Goal: Transaction & Acquisition: Book appointment/travel/reservation

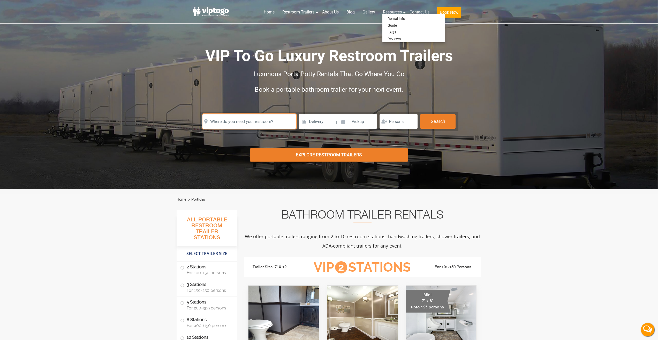
click at [263, 120] on input "text" at bounding box center [250, 121] width 94 height 14
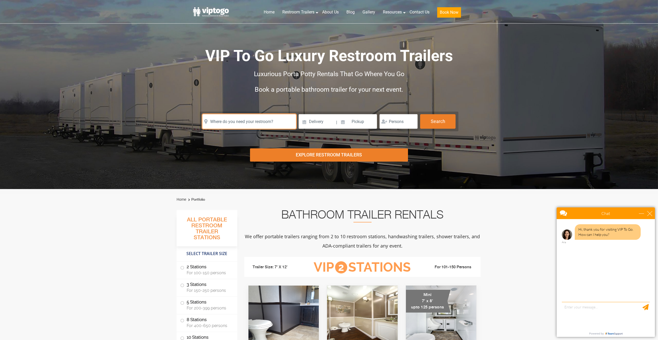
click at [251, 122] on input "text" at bounding box center [250, 121] width 94 height 14
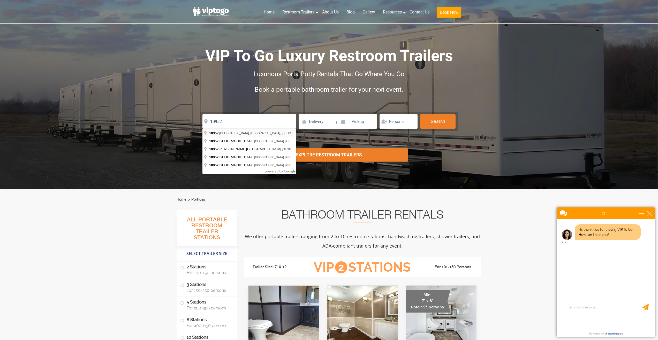
type input "Monsey, [GEOGRAPHIC_DATA] 10952, [GEOGRAPHIC_DATA]"
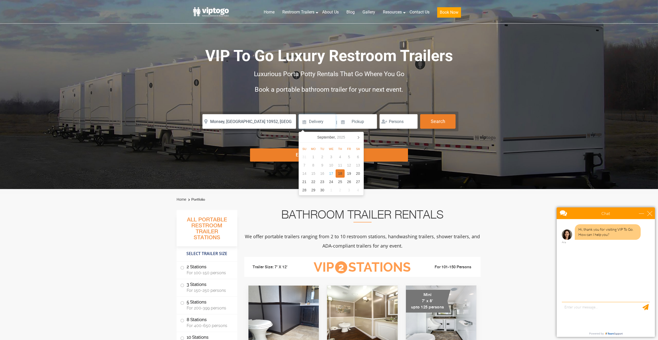
click at [339, 173] on div "18" at bounding box center [340, 173] width 9 height 8
type input "09/18/2025"
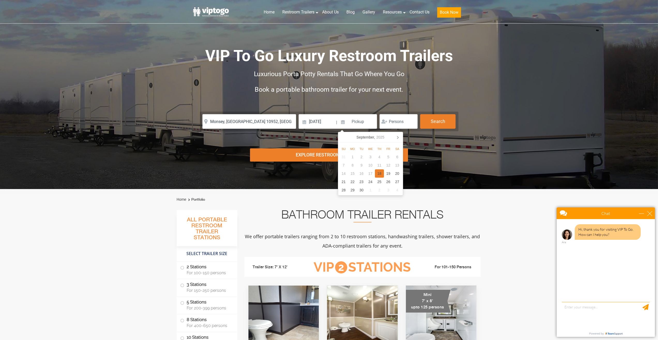
click at [379, 173] on div "18" at bounding box center [379, 173] width 9 height 8
type input "09/18/2025"
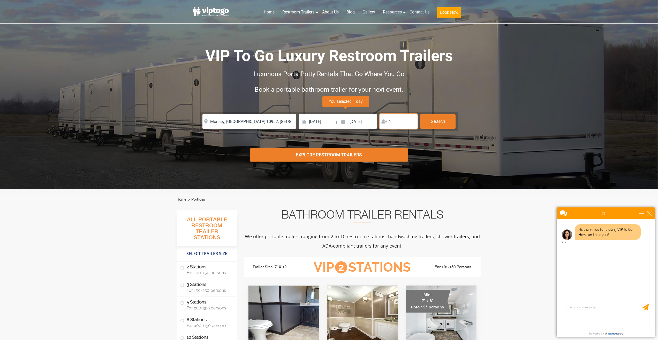
click at [412, 119] on input "1" at bounding box center [399, 121] width 38 height 14
click at [412, 119] on input "2" at bounding box center [399, 121] width 38 height 14
click at [412, 119] on input "3" at bounding box center [399, 121] width 38 height 14
click at [412, 119] on input "4" at bounding box center [399, 121] width 38 height 14
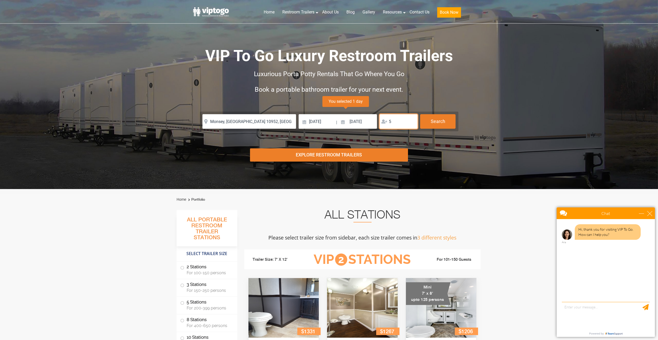
type input "5"
click at [412, 119] on input "5" at bounding box center [399, 121] width 38 height 14
click at [442, 125] on button "Search" at bounding box center [437, 121] width 35 height 14
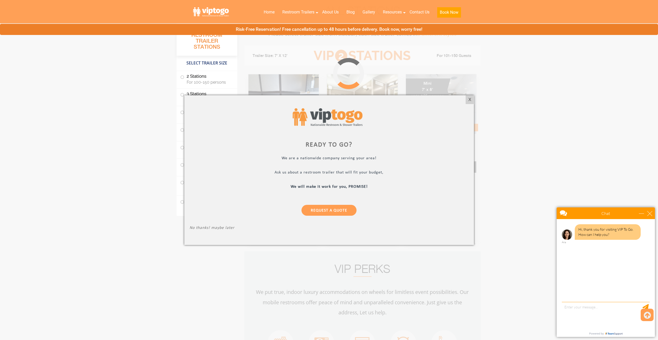
scroll to position [210, 0]
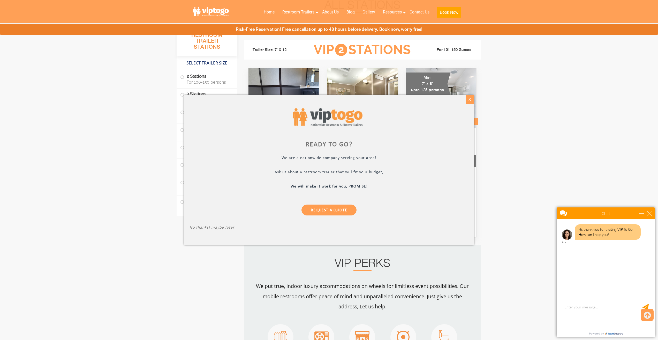
click at [468, 99] on div "X" at bounding box center [470, 99] width 8 height 9
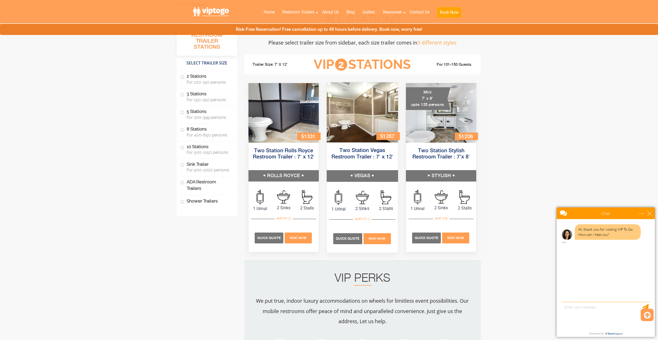
scroll to position [158, 0]
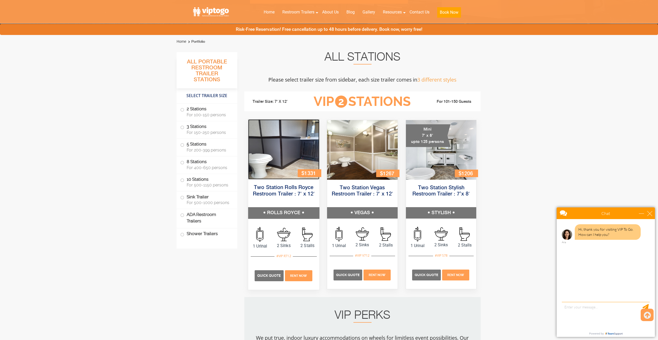
click at [280, 144] on img at bounding box center [283, 149] width 71 height 60
click at [181, 162] on span at bounding box center [182, 162] width 2 height 2
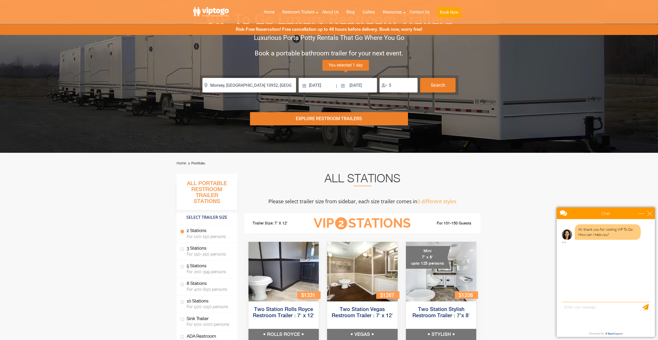
scroll to position [0, 0]
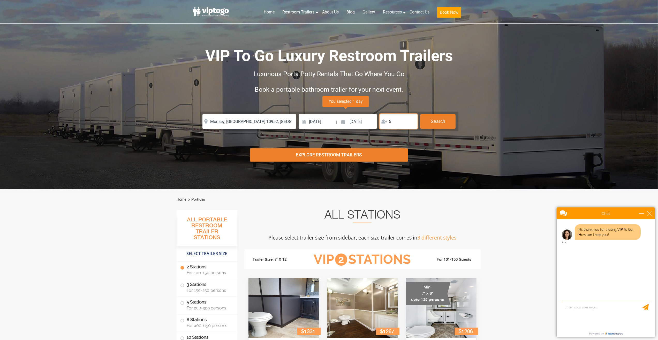
drag, startPoint x: 398, startPoint y: 123, endPoint x: 384, endPoint y: 122, distance: 13.6
click at [384, 122] on div "5" at bounding box center [399, 121] width 38 height 14
click at [340, 152] on div "Explore Restroom Trailers" at bounding box center [329, 154] width 158 height 13
click at [363, 120] on input "09/18/2025" at bounding box center [357, 121] width 39 height 14
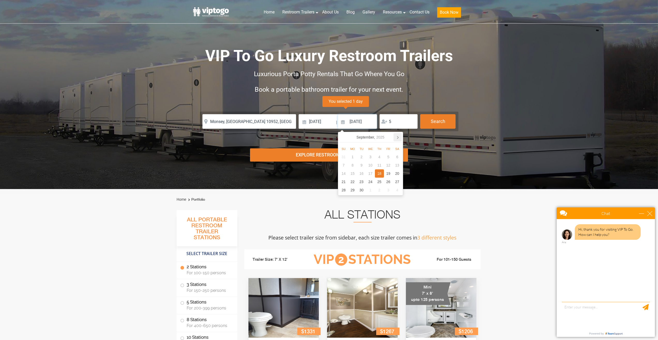
click at [399, 137] on icon at bounding box center [398, 137] width 8 height 8
click at [387, 174] on div "17" at bounding box center [388, 173] width 9 height 8
type input "10/17/2025"
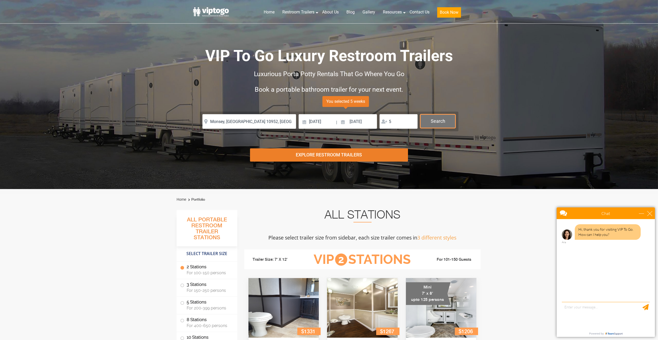
click at [434, 122] on button "Search" at bounding box center [437, 121] width 35 height 14
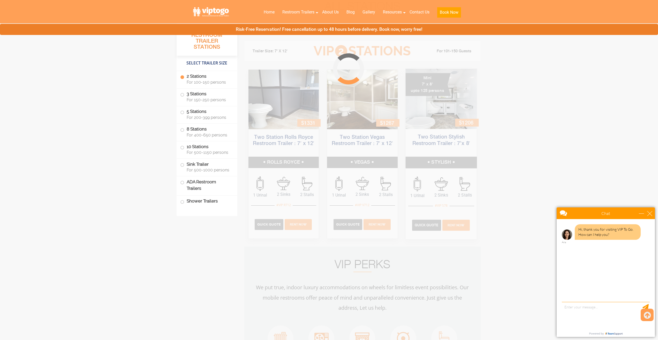
scroll to position [210, 0]
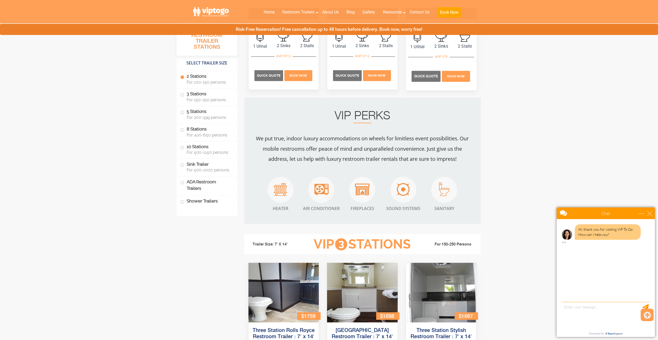
scroll to position [466, 0]
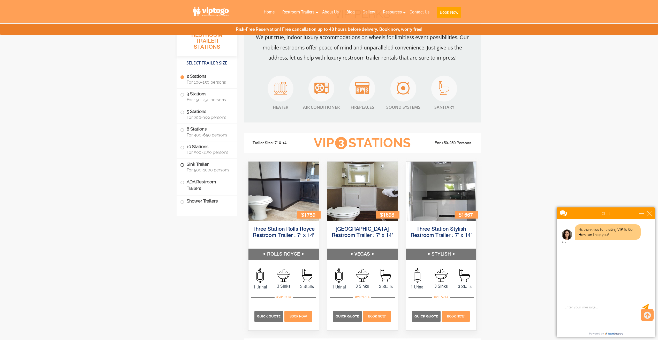
click at [194, 165] on label "Sink Trailer For 500-1000 persons" at bounding box center [207, 167] width 54 height 16
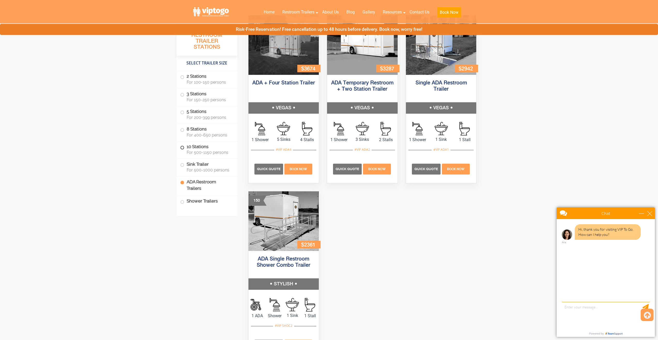
scroll to position [1658, 0]
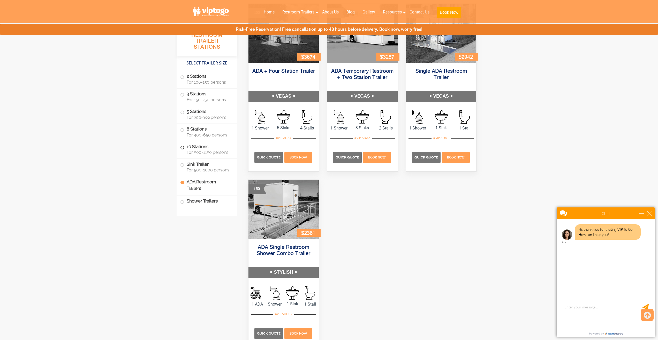
click at [197, 148] on label "10 Stations For 500-1150 persons" at bounding box center [207, 149] width 54 height 16
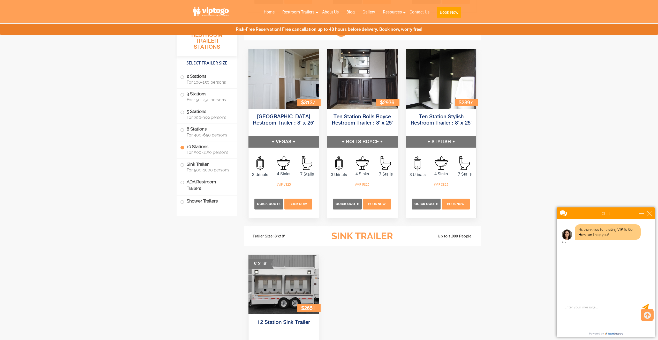
scroll to position [1193, 0]
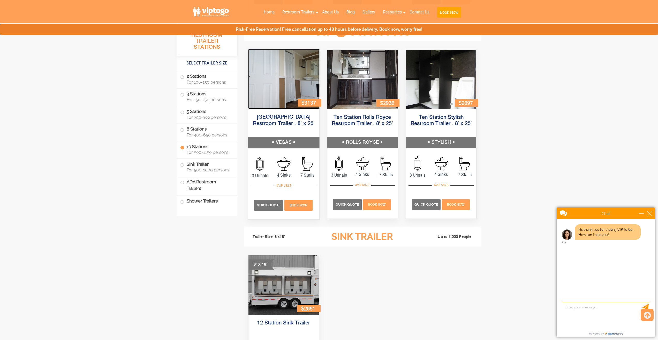
click at [292, 86] on img at bounding box center [283, 79] width 71 height 60
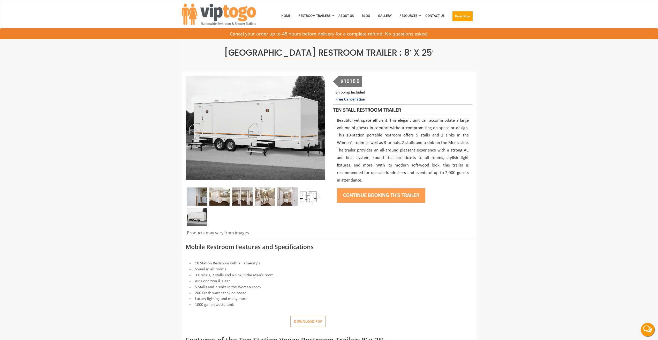
click at [199, 195] on img at bounding box center [197, 196] width 20 height 18
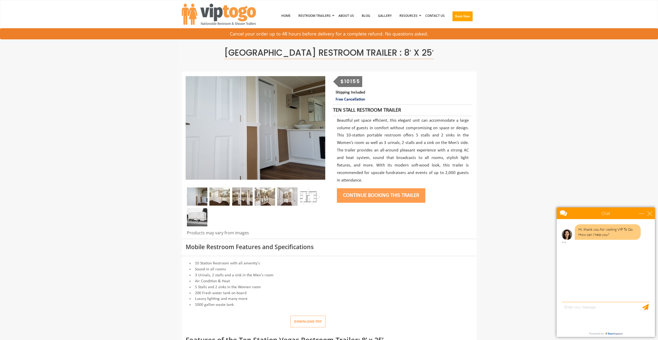
click at [209, 195] on div at bounding box center [256, 207] width 140 height 41
click at [216, 194] on img at bounding box center [220, 196] width 20 height 18
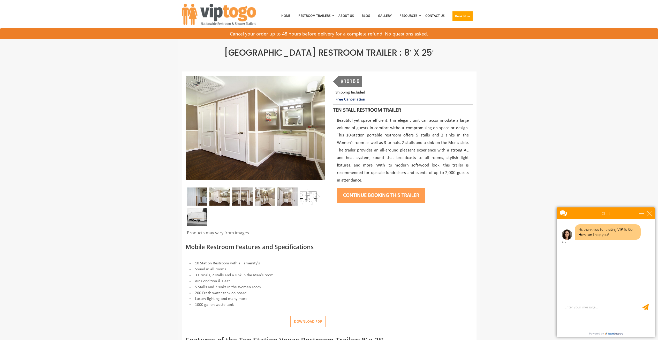
click at [240, 195] on img at bounding box center [242, 196] width 20 height 18
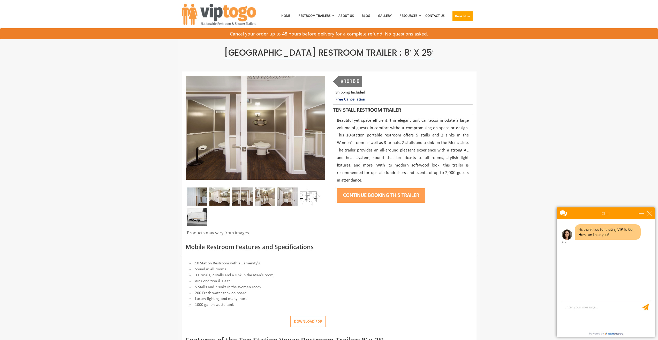
click at [267, 196] on img at bounding box center [265, 196] width 20 height 18
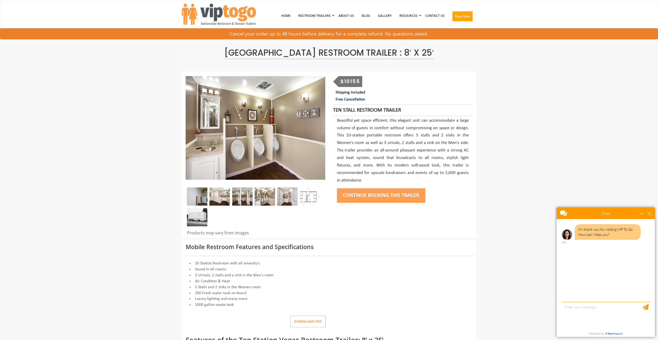
click at [289, 196] on img at bounding box center [287, 196] width 20 height 18
